Goal: Find contact information: Find contact information

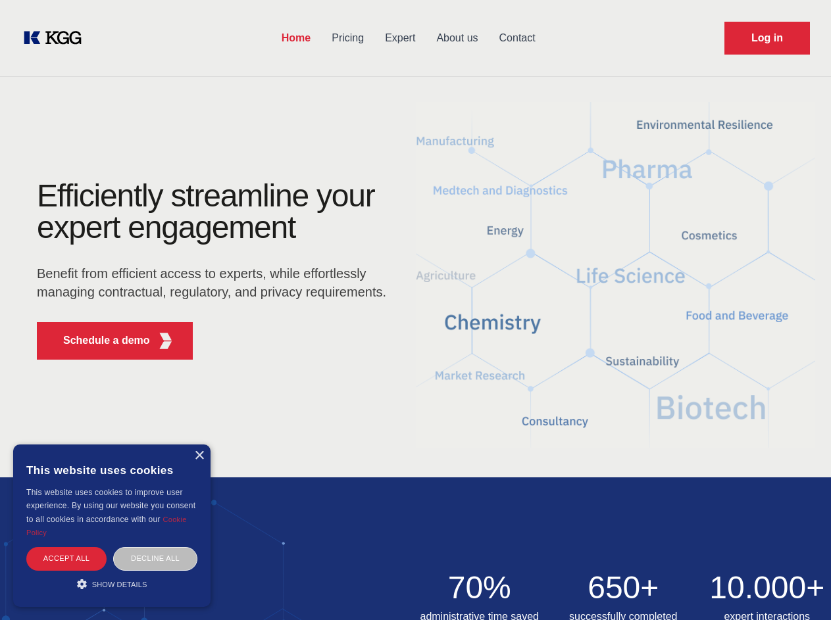
click at [415, 310] on div "Efficiently streamline your expert engagement Benefit from efficient access to …" at bounding box center [216, 275] width 400 height 190
click at [99, 341] on p "Schedule a demo" at bounding box center [106, 341] width 87 height 16
click at [199, 456] on div "× This website uses cookies This website uses cookies to improve user experienc…" at bounding box center [111, 526] width 197 height 162
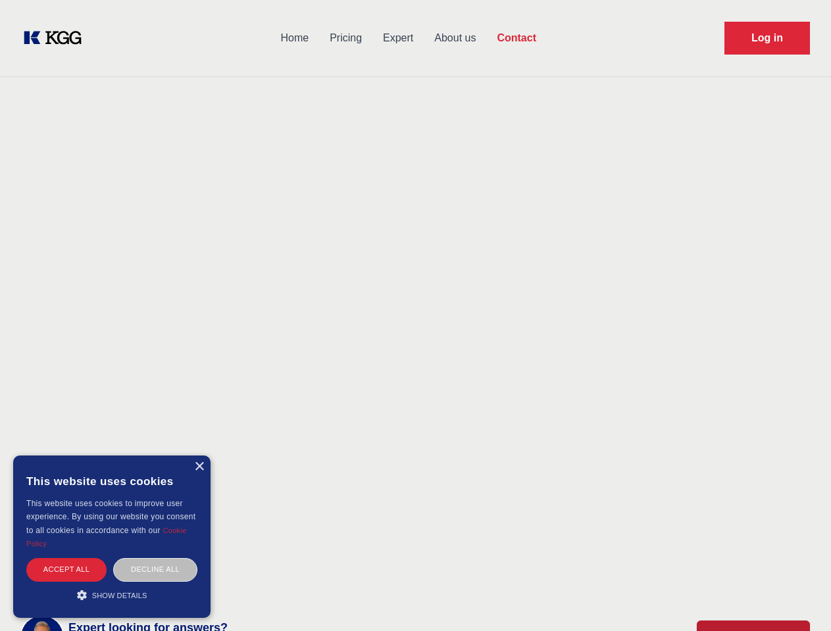
click at [66, 558] on div "Accept all" at bounding box center [66, 569] width 80 height 23
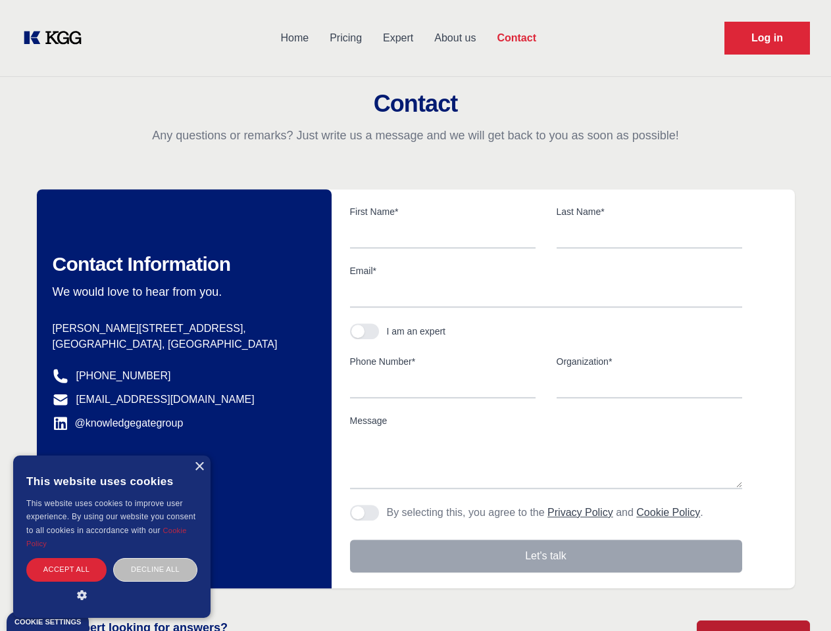
click at [155, 558] on div "Contact Information We would love to hear from you. Postal address [PERSON_NAME…" at bounding box center [184, 388] width 295 height 399
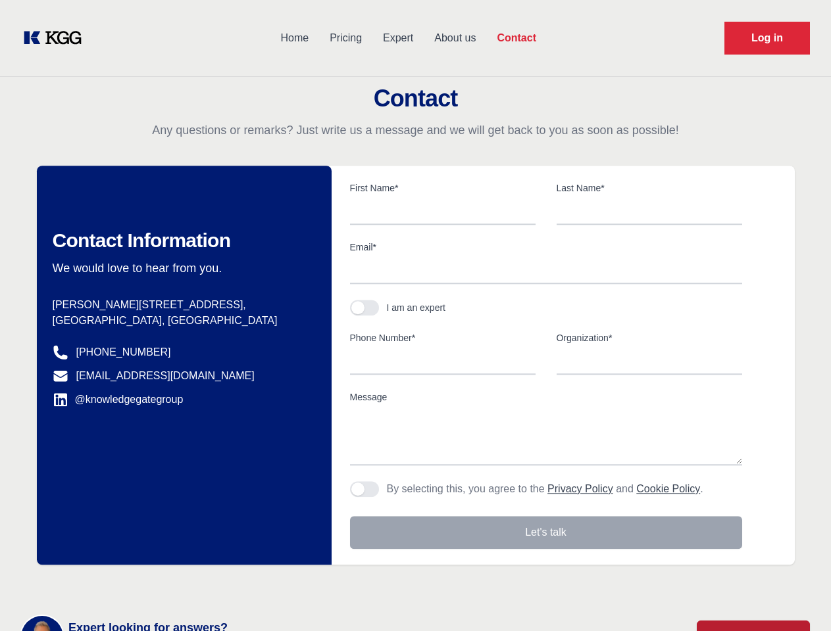
click at [112, 584] on main "Contact Any questions or remarks? Just write us a message and we will get back …" at bounding box center [415, 342] width 831 height 685
